Goal: Find specific page/section: Find specific page/section

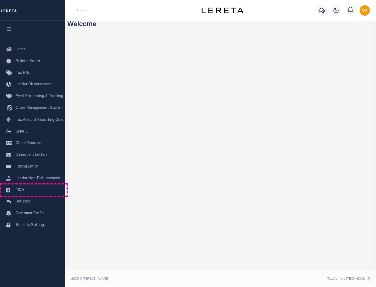
click at [33, 190] on link "TIQA" at bounding box center [32, 190] width 65 height 12
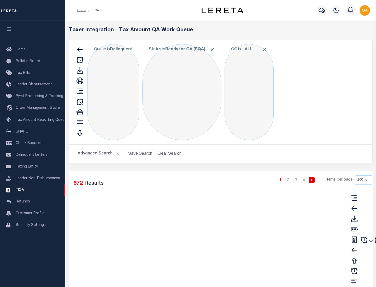
select select "200"
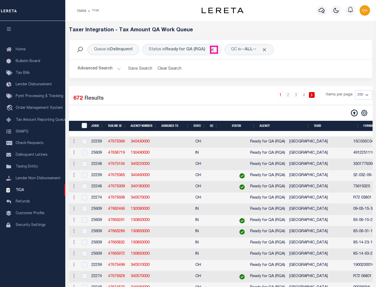
click at [214, 50] on span "Click to Remove" at bounding box center [211, 49] width 5 height 5
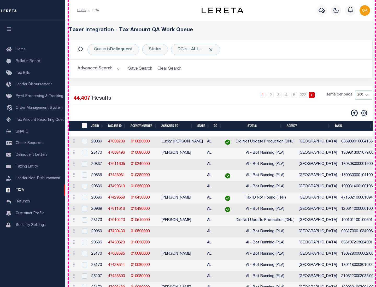
scroll to position [1114, 0]
